Goal: Task Accomplishment & Management: Manage account settings

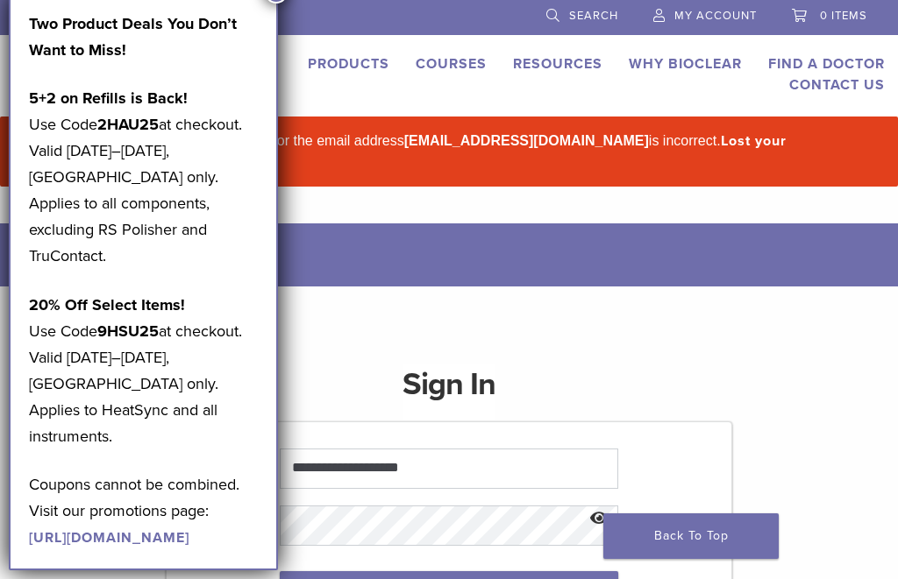
scroll to position [249, 0]
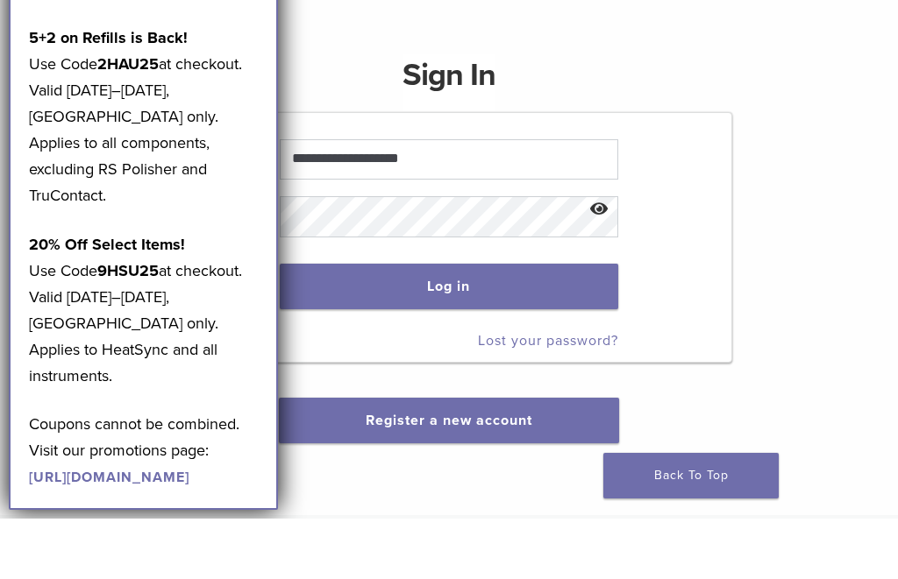
click at [538, 325] on button "Log in" at bounding box center [449, 347] width 338 height 46
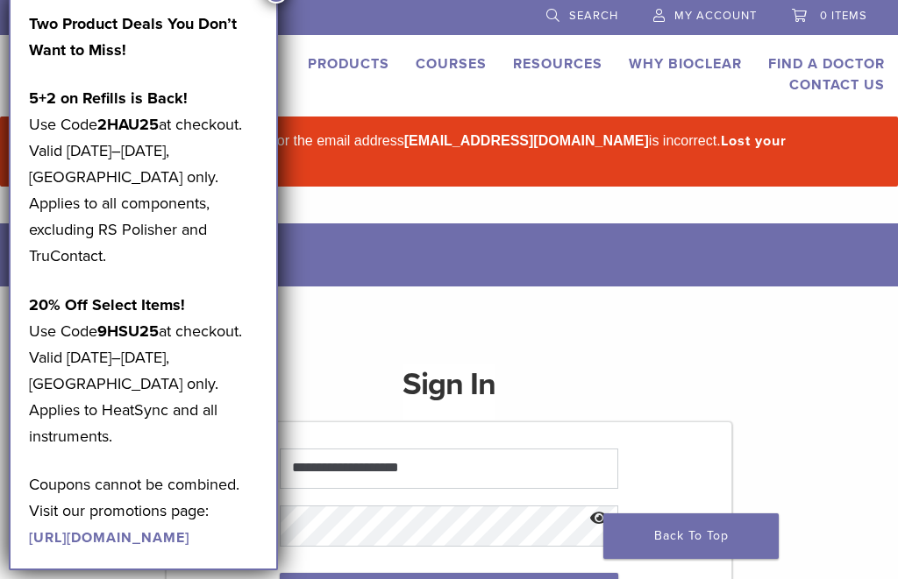
scroll to position [54, 0]
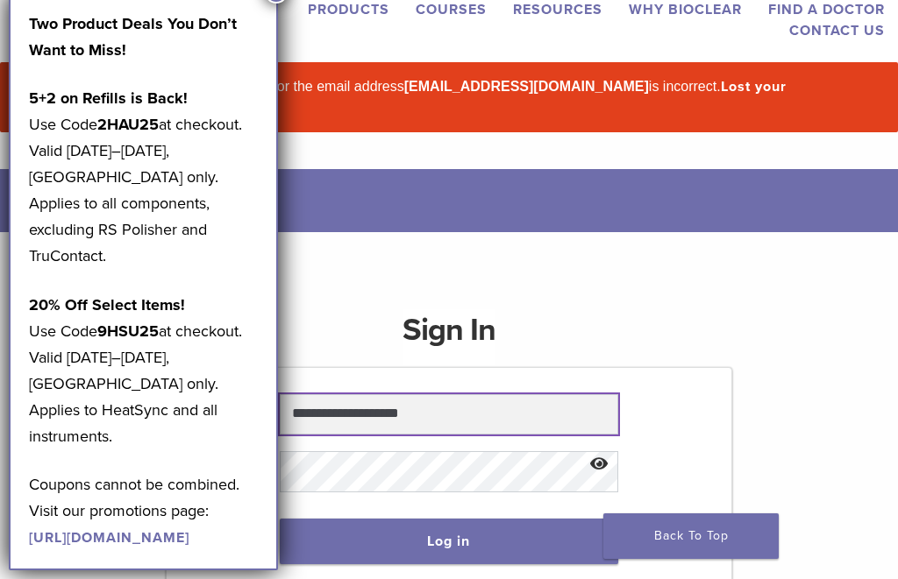
click at [535, 395] on input "**********" at bounding box center [449, 415] width 338 height 40
type input "*"
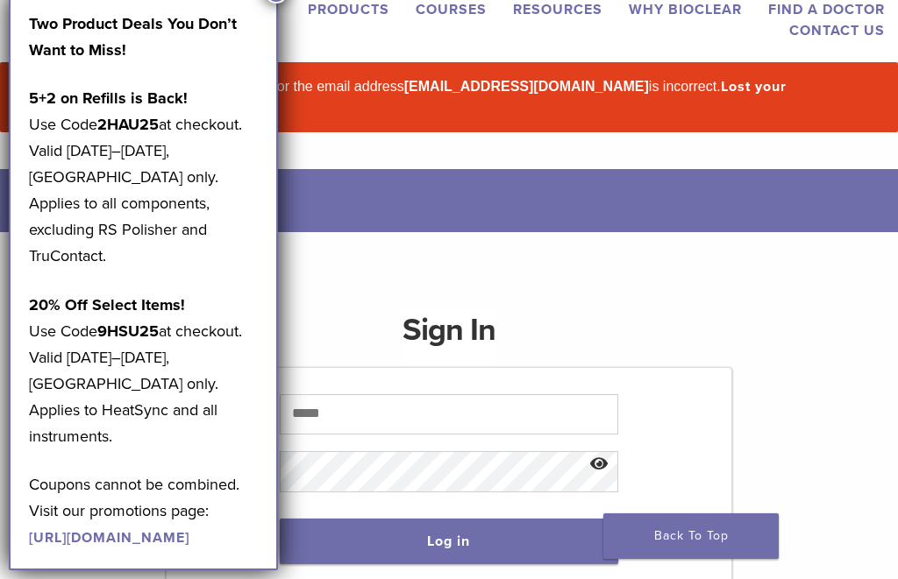
click at [684, 342] on div "Sign In Log in Lost your password? Register a new account" at bounding box center [449, 493] width 566 height 410
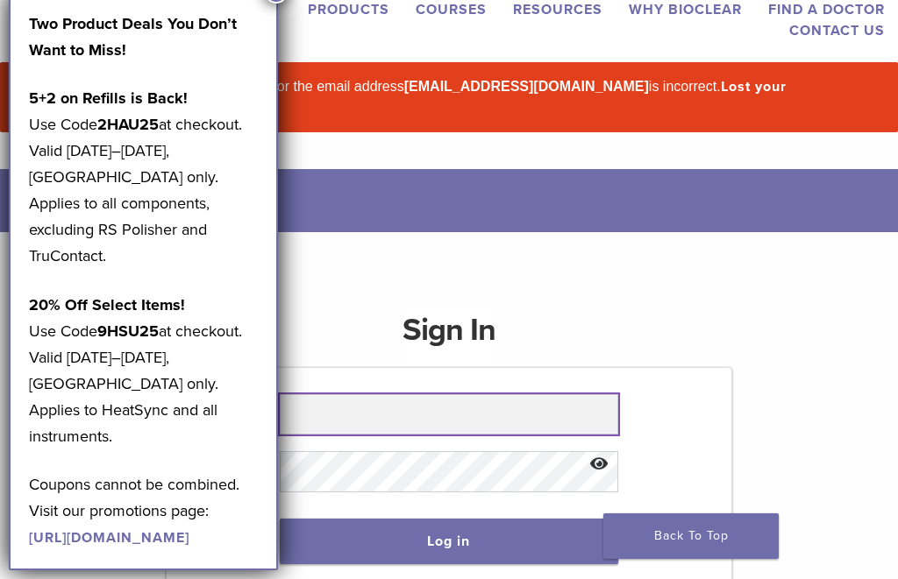
click at [540, 399] on input "text" at bounding box center [449, 415] width 338 height 40
type input "**********"
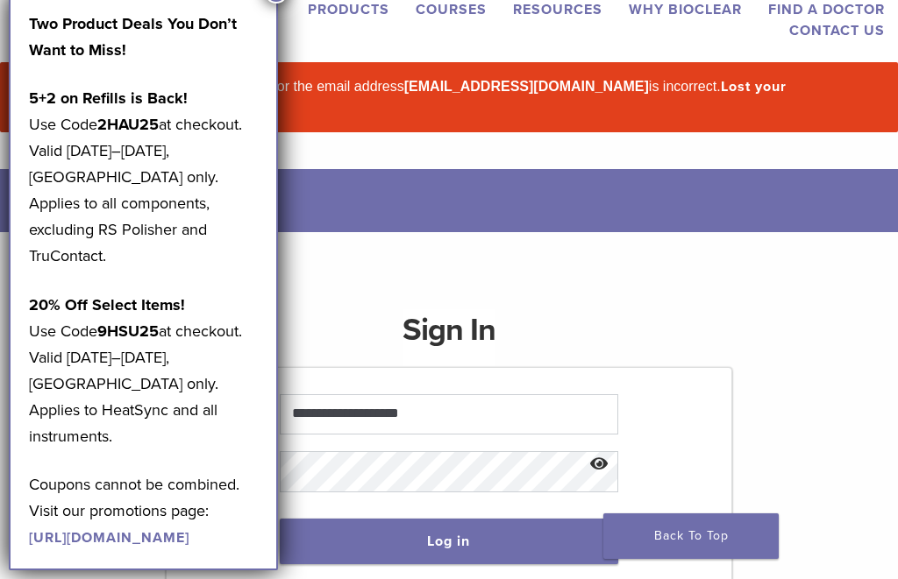
click at [605, 448] on button "Show password" at bounding box center [599, 465] width 38 height 45
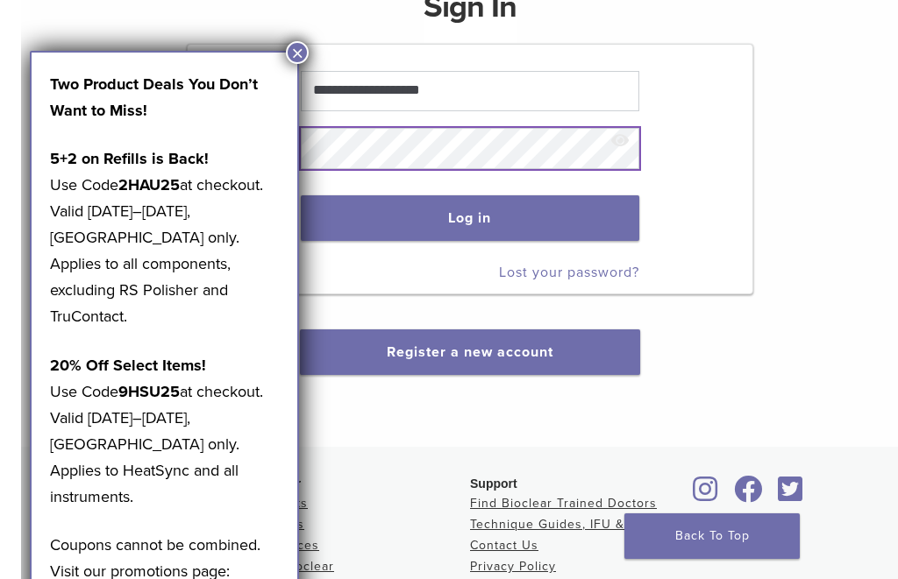
scroll to position [345, 0]
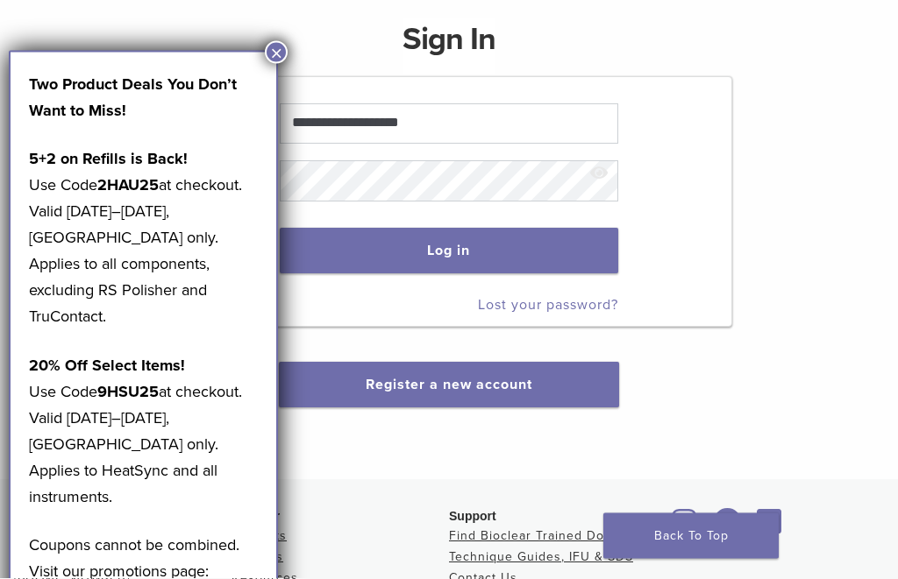
click at [268, 53] on button "×" at bounding box center [276, 52] width 23 height 23
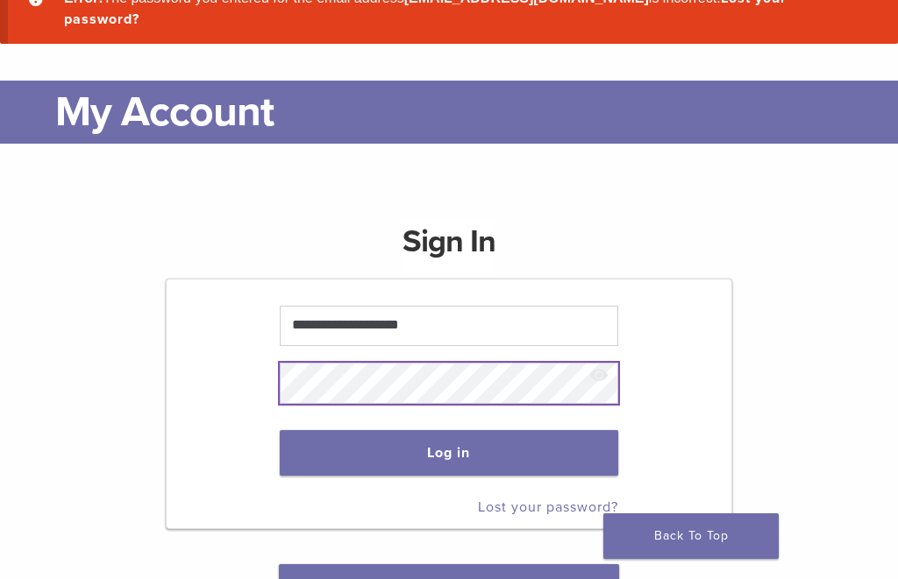
scroll to position [142, 0]
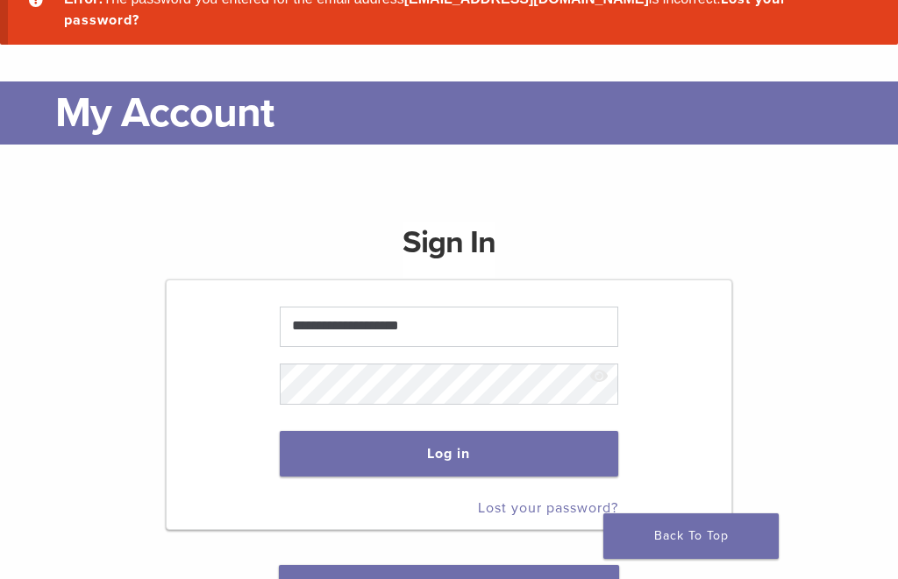
click at [523, 431] on button "Log in" at bounding box center [449, 454] width 338 height 46
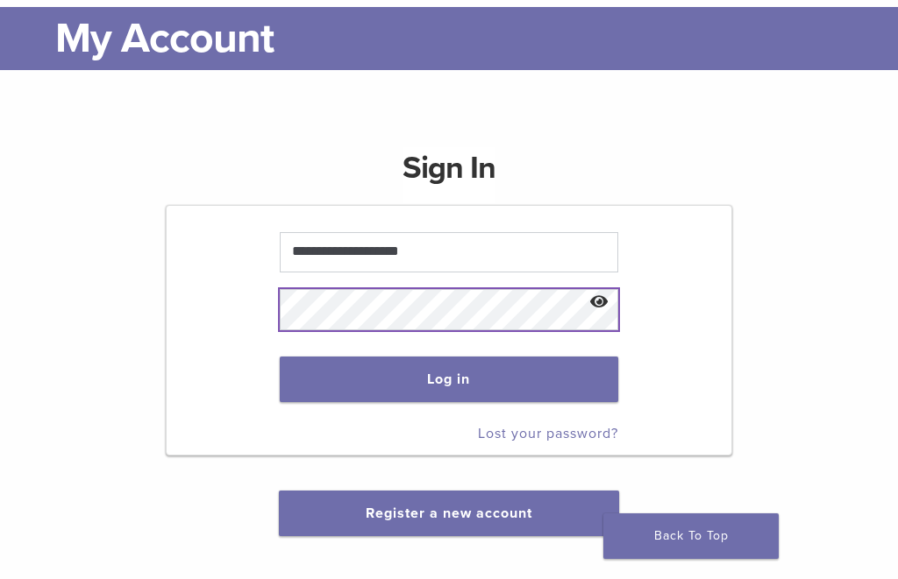
scroll to position [216, 0]
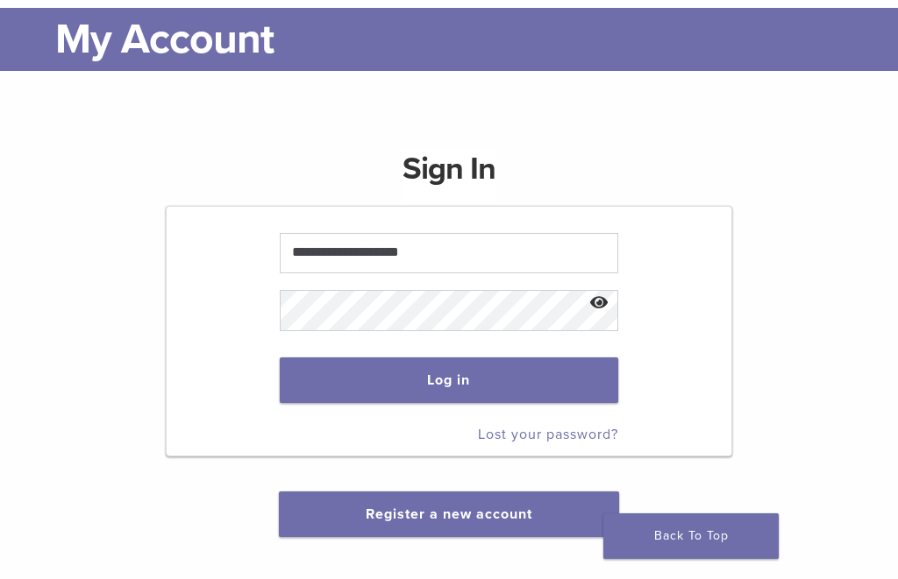
click at [438, 359] on button "Log in" at bounding box center [449, 381] width 338 height 46
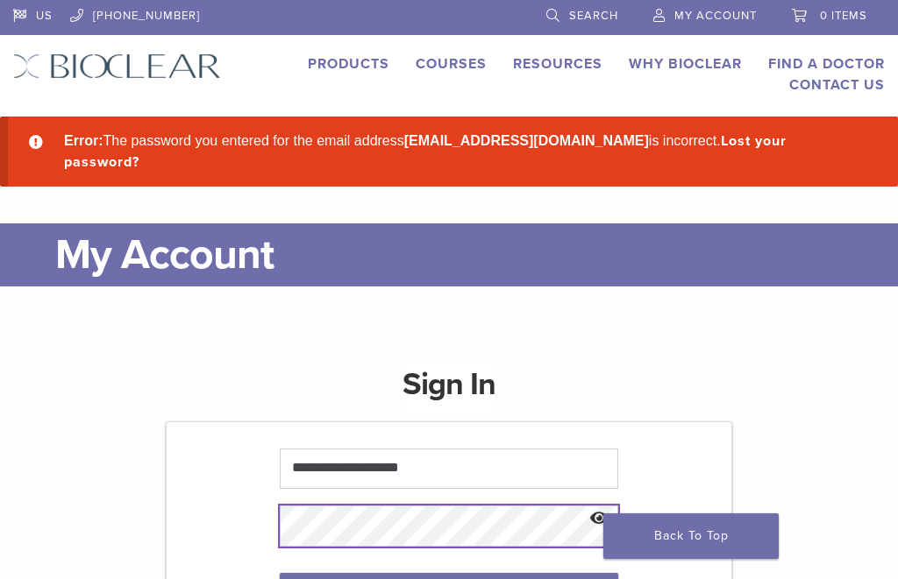
scroll to position [188, 0]
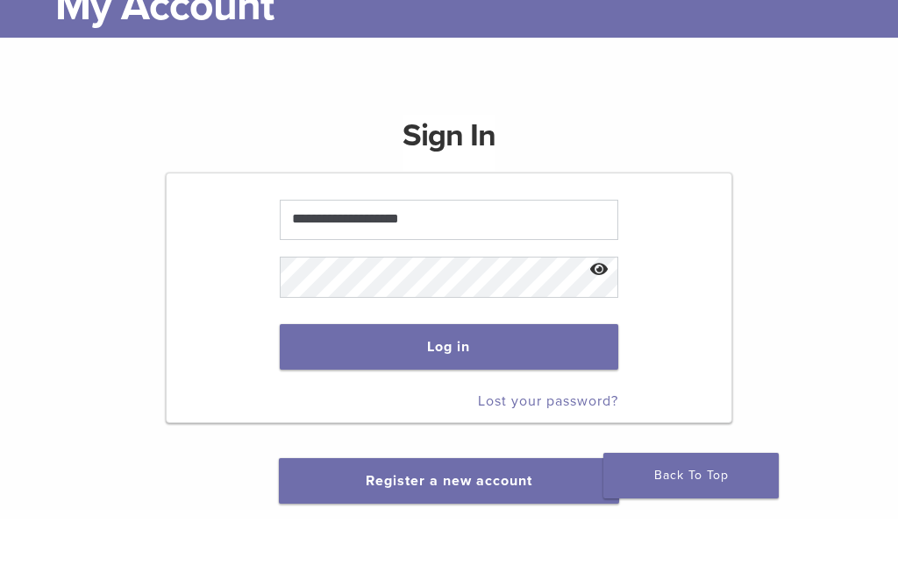
click at [419, 385] on button "Log in" at bounding box center [449, 408] width 338 height 46
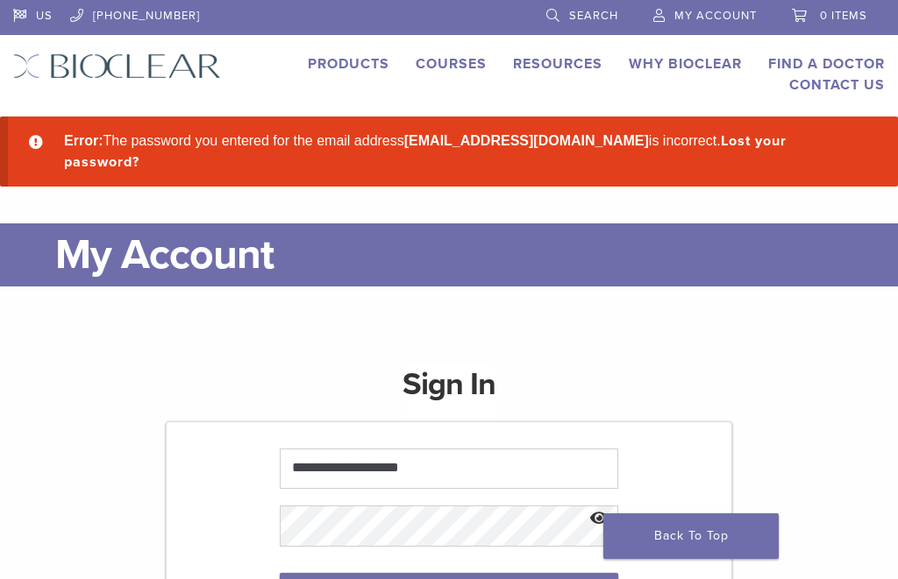
scroll to position [13, 0]
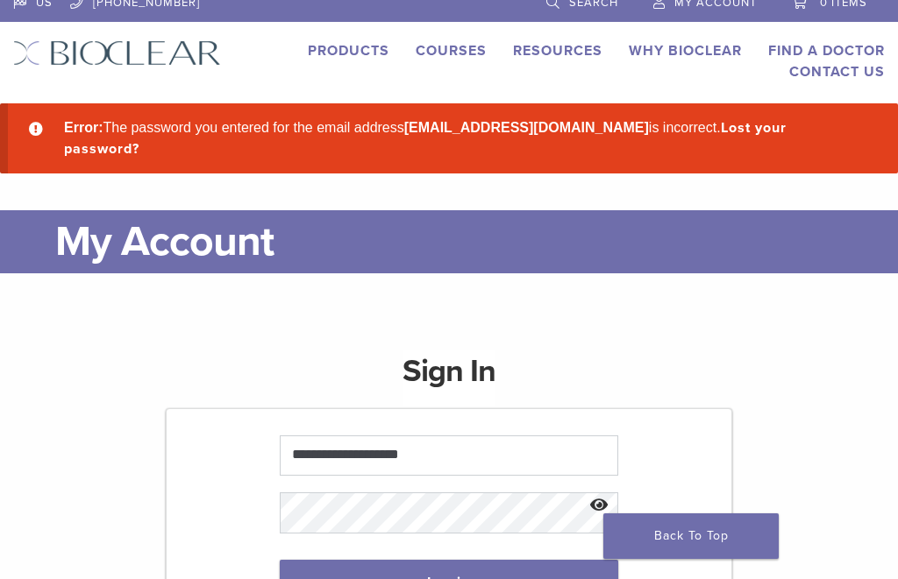
click at [583, 560] on button "Log in" at bounding box center [449, 583] width 338 height 46
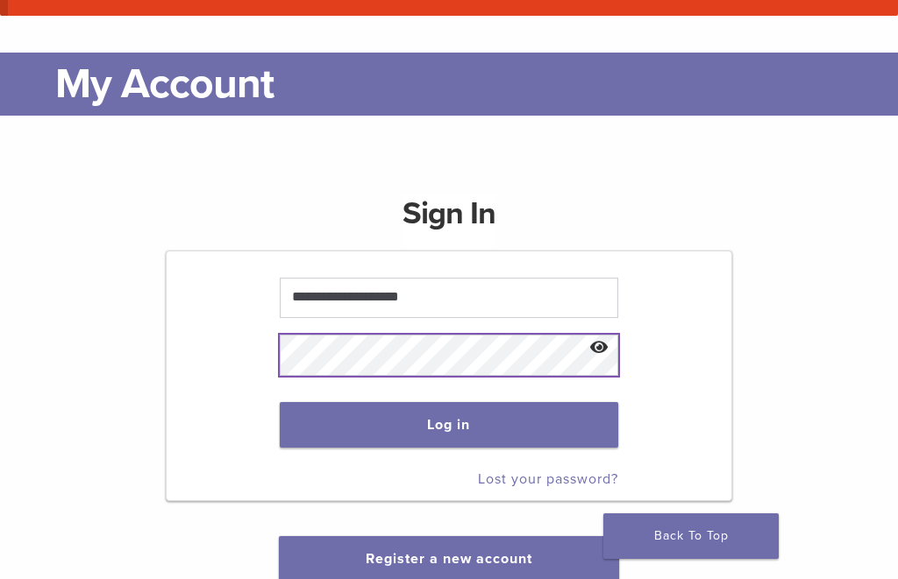
scroll to position [170, 0]
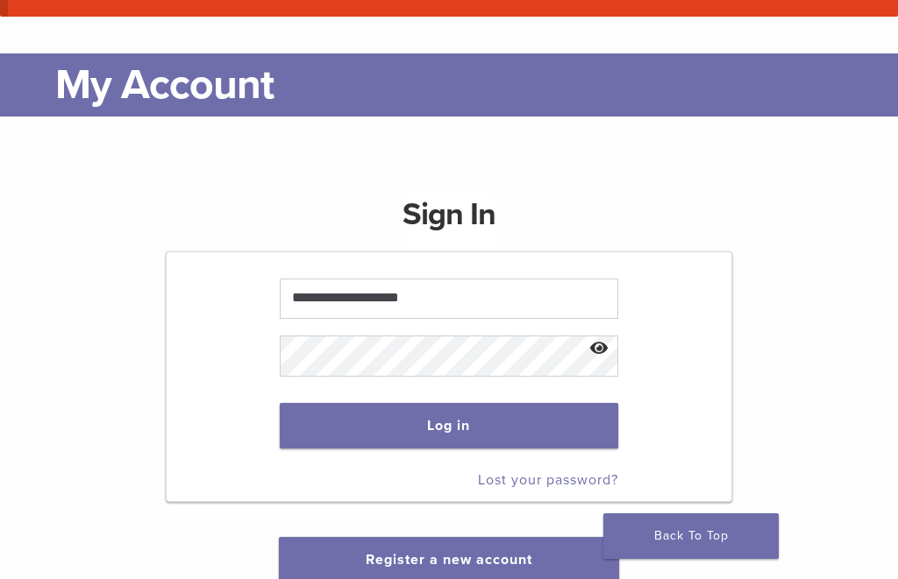
click at [544, 413] on button "Log in" at bounding box center [449, 426] width 338 height 46
